Goal: Find specific page/section: Find specific page/section

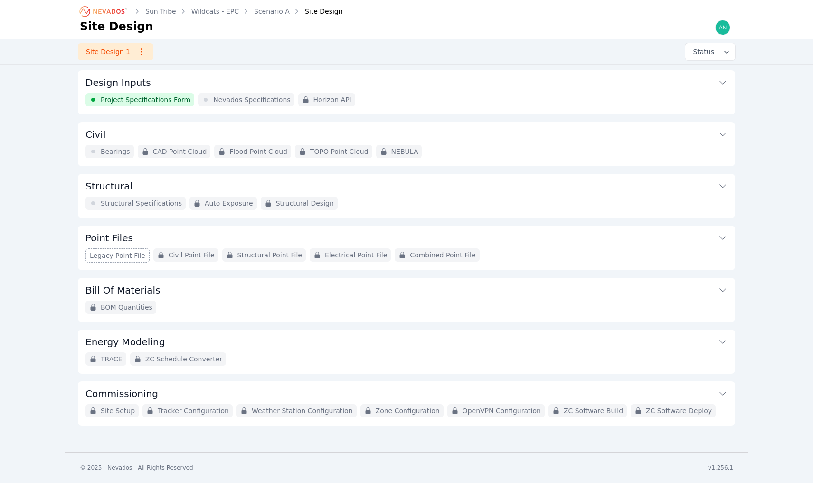
click at [91, 18] on icon "Breadcrumb" at bounding box center [104, 11] width 52 height 15
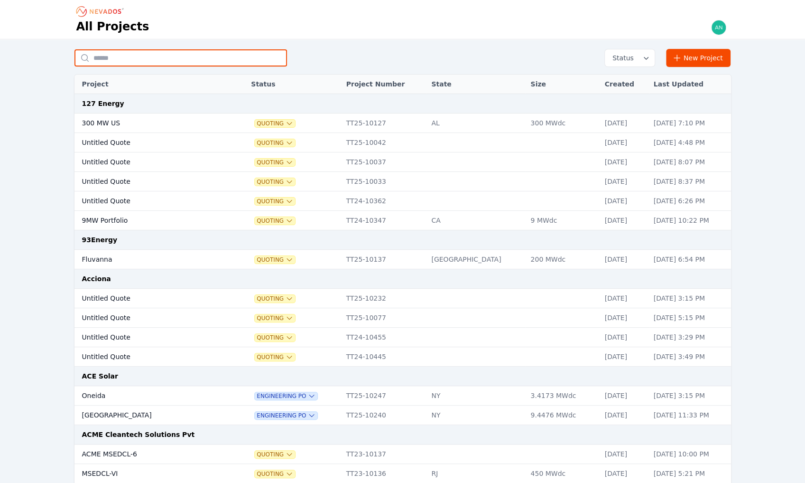
click at [160, 59] on input "text" at bounding box center [181, 57] width 213 height 17
type input "**********"
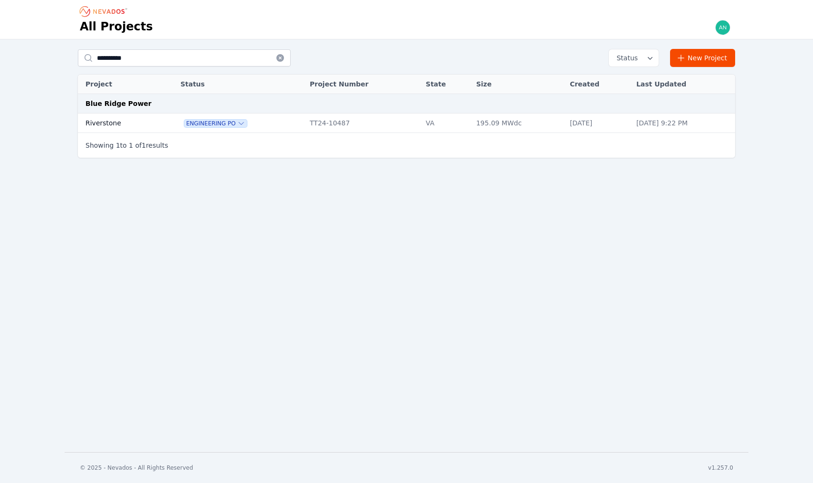
click at [132, 126] on td "Riverstone" at bounding box center [119, 122] width 82 height 19
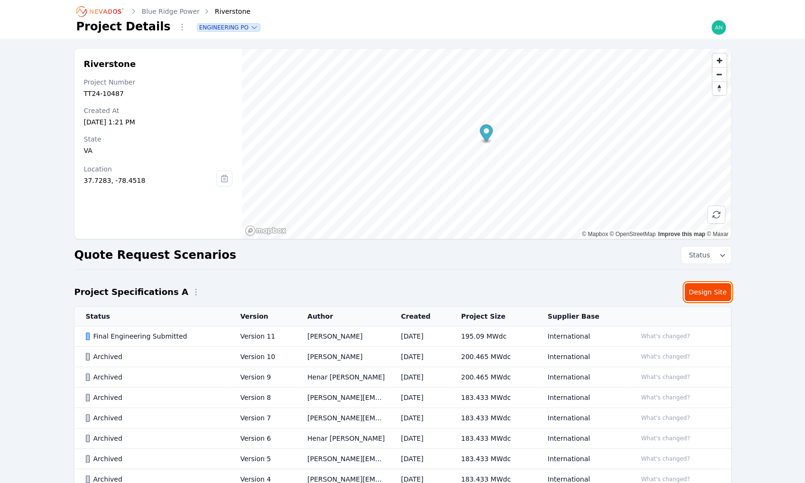
click at [702, 296] on link "Design Site" at bounding box center [708, 292] width 47 height 18
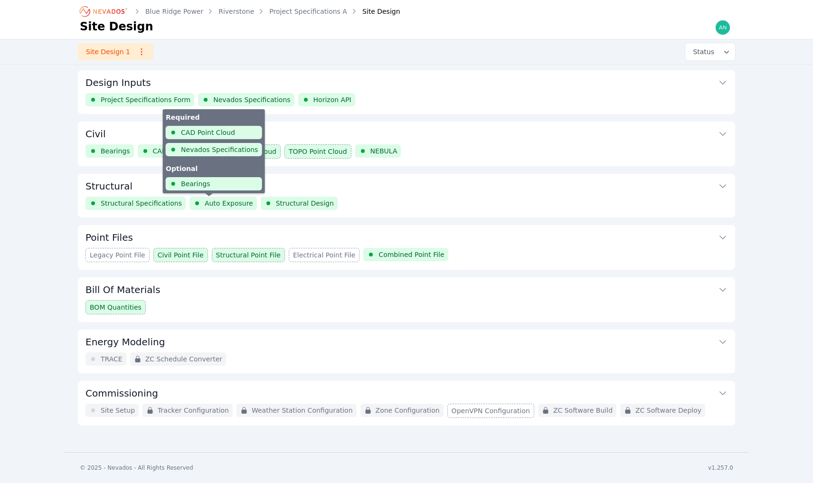
click at [224, 204] on span "Auto Exposure" at bounding box center [229, 202] width 48 height 9
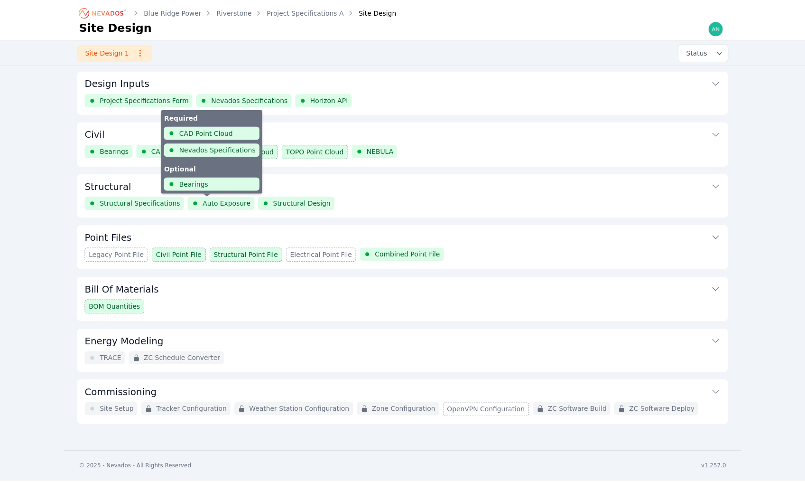
scroll to position [102, 0]
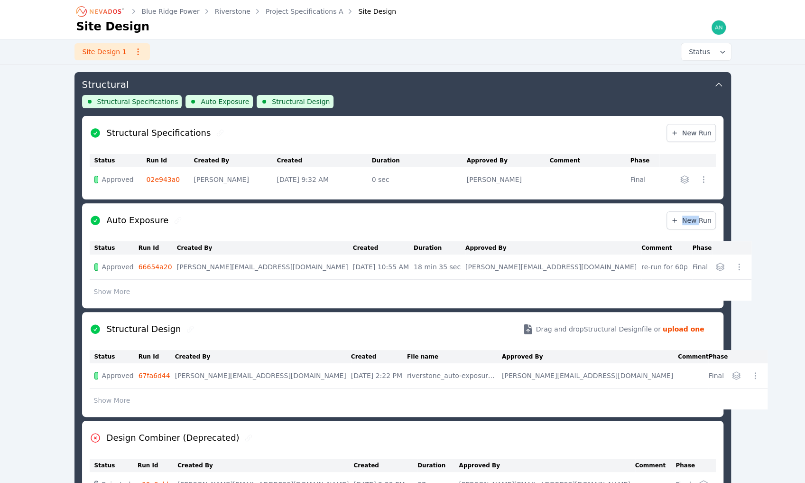
click at [224, 204] on div "Auto Exposure New Run" at bounding box center [403, 220] width 627 height 34
click at [114, 291] on button "Show More" at bounding box center [112, 291] width 45 height 18
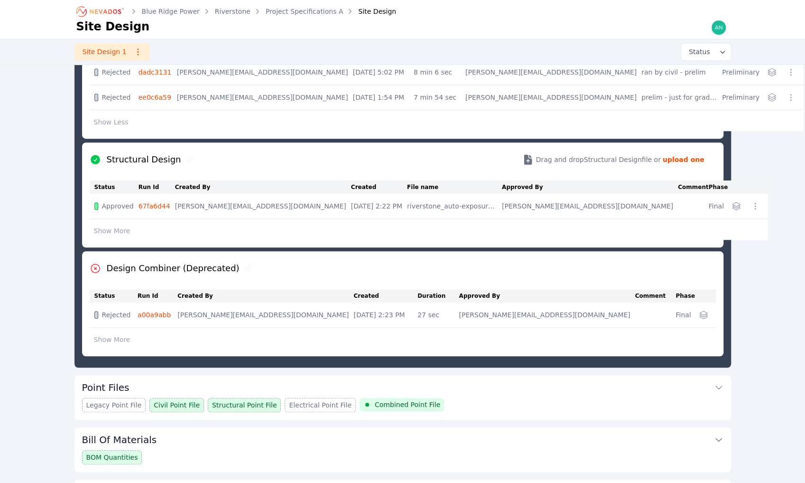
scroll to position [347, 0]
